Goal: Task Accomplishment & Management: Use online tool/utility

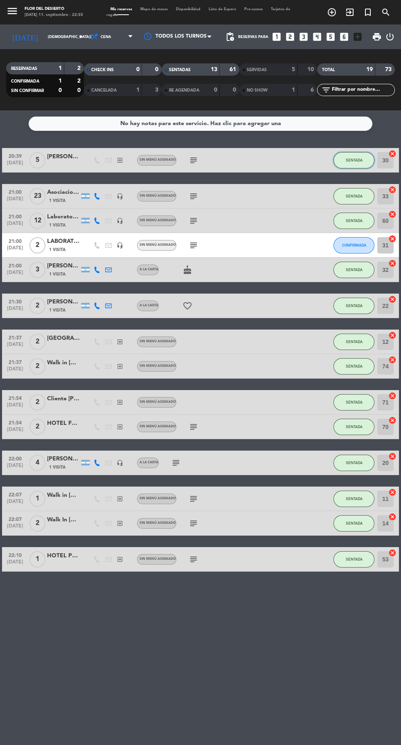
click at [353, 160] on span "SENTADA" at bounding box center [354, 160] width 17 height 4
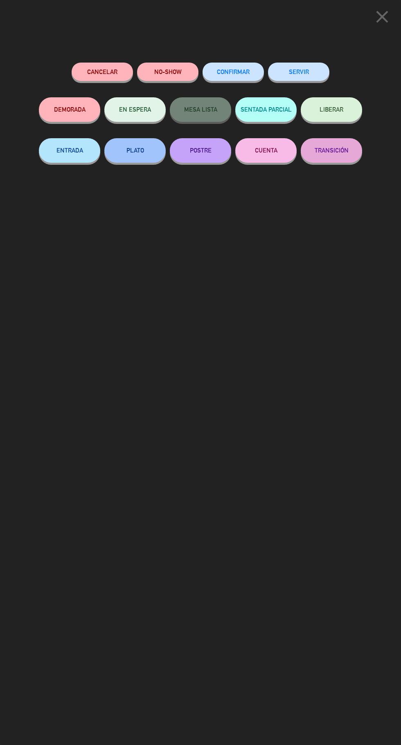
click at [299, 72] on button "SERVIR" at bounding box center [298, 72] width 61 height 18
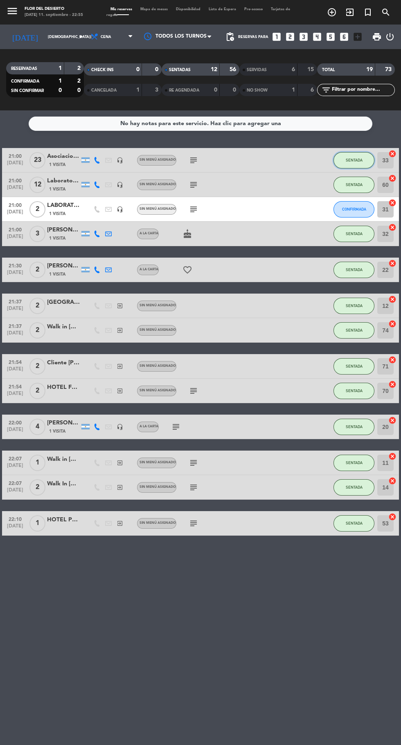
click at [347, 163] on button "SENTADA" at bounding box center [353, 160] width 41 height 16
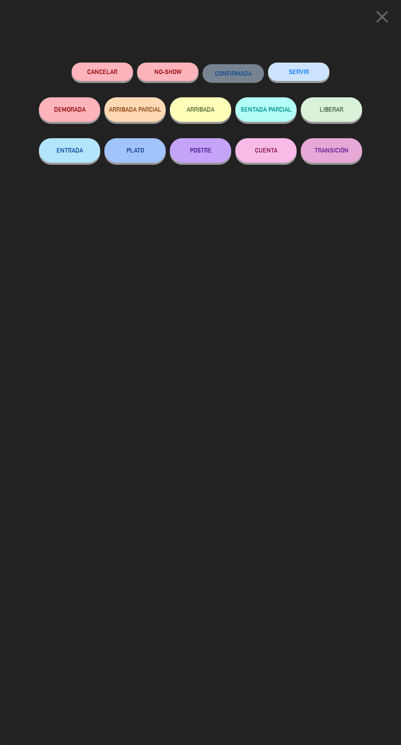
click at [295, 63] on div "SERVIR" at bounding box center [298, 80] width 61 height 35
click at [314, 67] on button "SERVIR" at bounding box center [298, 72] width 61 height 18
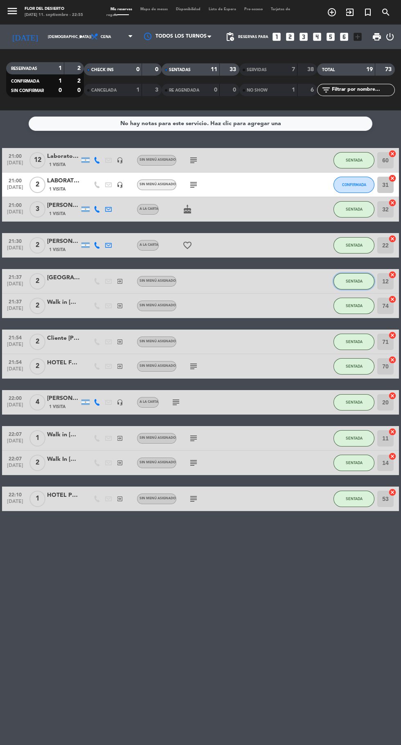
click at [348, 278] on button "SENTADA" at bounding box center [353, 281] width 41 height 16
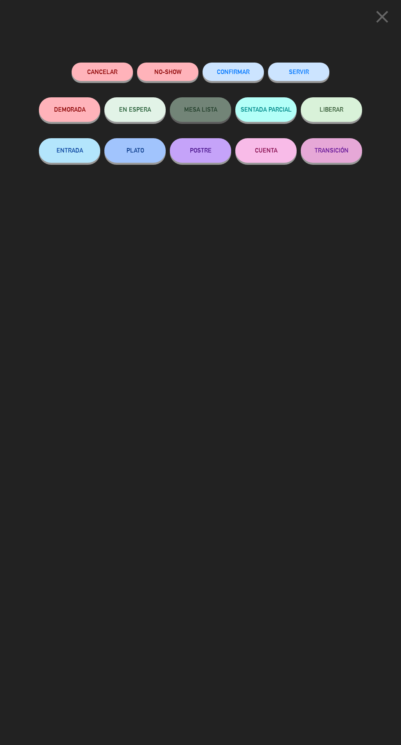
click at [283, 64] on div "SERVIR" at bounding box center [298, 80] width 61 height 35
click at [290, 67] on button "SERVIR" at bounding box center [298, 72] width 61 height 18
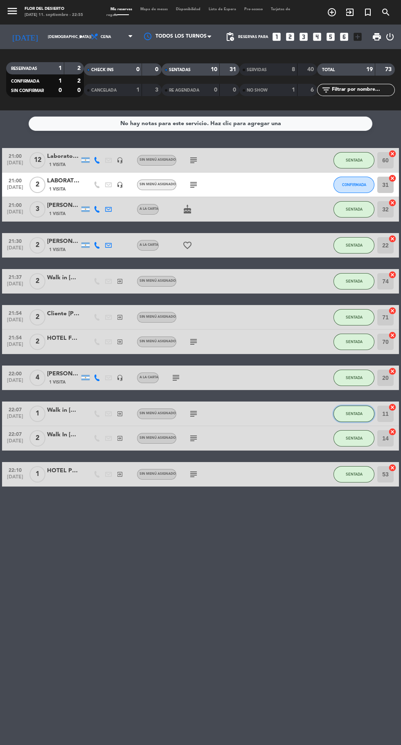
click at [354, 413] on span "SENTADA" at bounding box center [354, 413] width 17 height 4
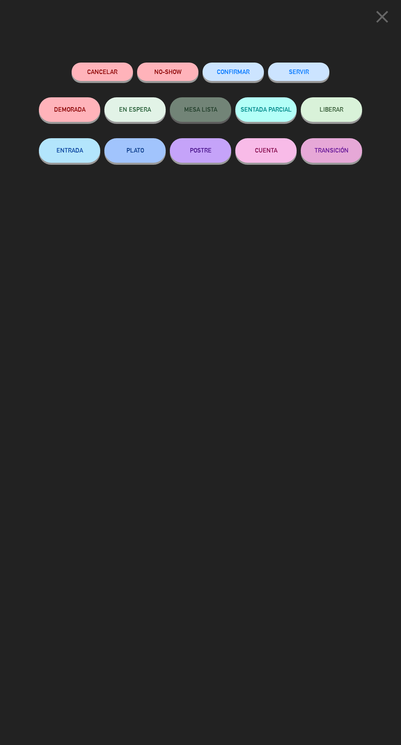
click at [303, 70] on button "SERVIR" at bounding box center [298, 72] width 61 height 18
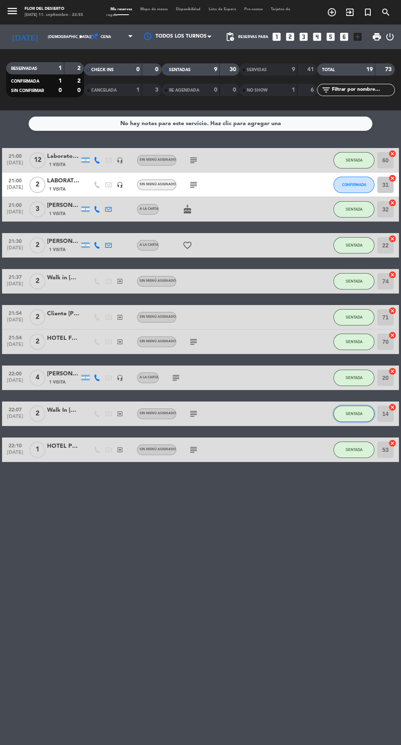
click at [354, 413] on span "SENTADA" at bounding box center [354, 413] width 17 height 4
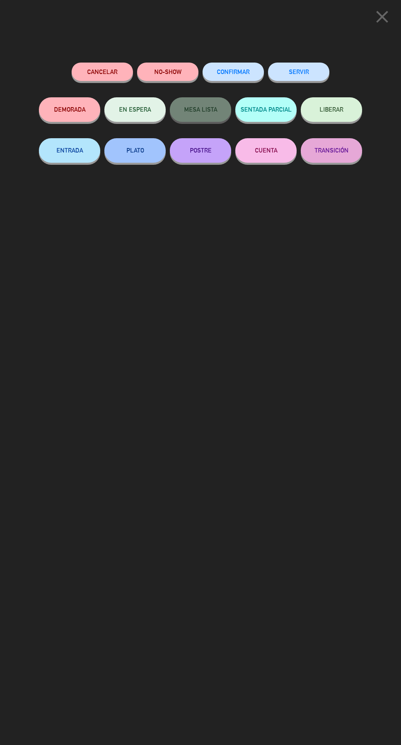
click at [309, 65] on button "SERVIR" at bounding box center [298, 72] width 61 height 18
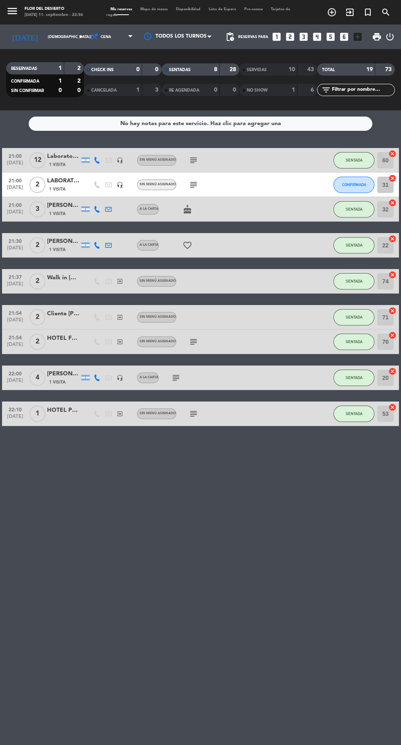
click at [197, 183] on icon "subject" at bounding box center [194, 185] width 10 height 10
click at [180, 501] on div "No hay notas para este servicio. Haz clic para agregar una 21:00 [DATE] Laborat…" at bounding box center [200, 427] width 401 height 635
click at [117, 182] on icon "headset_mic" at bounding box center [120, 185] width 7 height 7
click at [189, 520] on div "No hay notas para este servicio. Haz clic para agregar una 21:00 [DATE] Laborat…" at bounding box center [200, 427] width 401 height 635
